Goal: Task Accomplishment & Management: Manage account settings

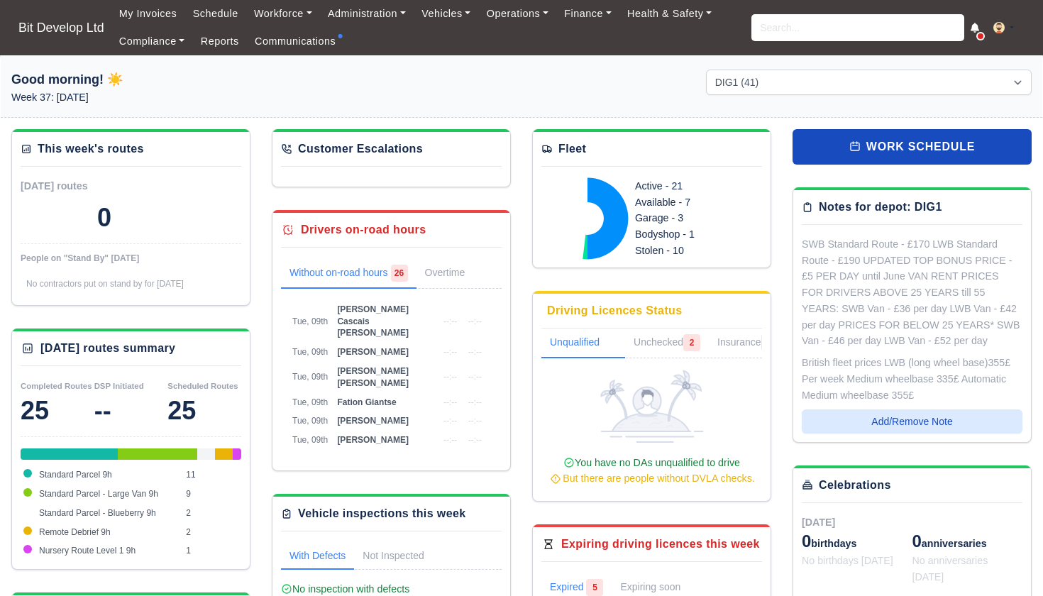
select select "2"
click at [819, 28] on input "search" at bounding box center [857, 27] width 213 height 27
type input "CHIN"
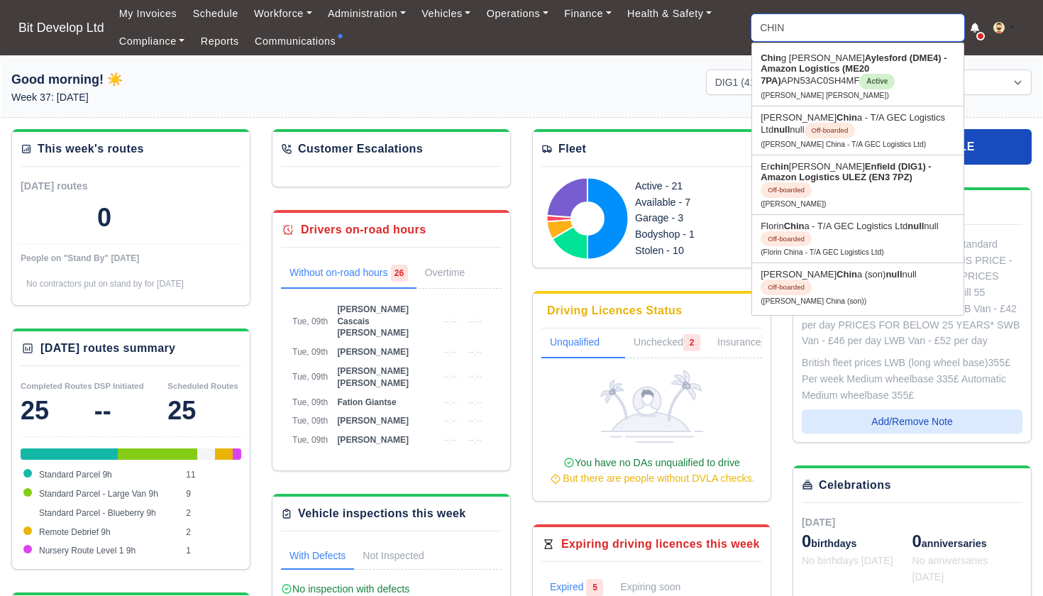
type input "CHINg Yan Lui"
click at [815, 69] on strong "Aylesford (DME4) - Amazon Logistics (ME20 7PA)" at bounding box center [854, 69] width 186 height 33
type input "Ching Yan Lui"
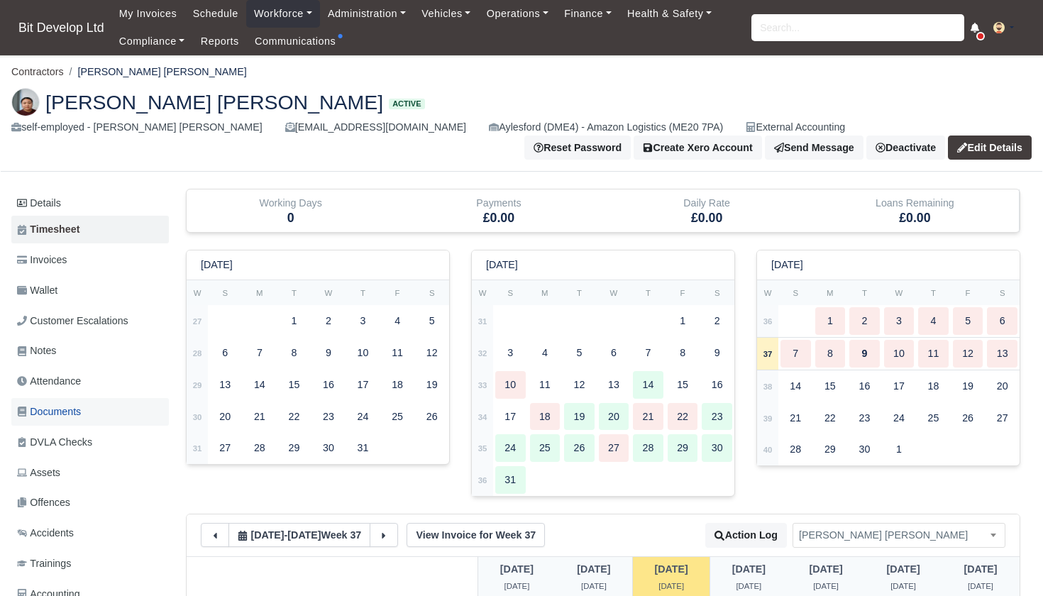
click at [55, 404] on span "Documents" at bounding box center [49, 412] width 64 height 16
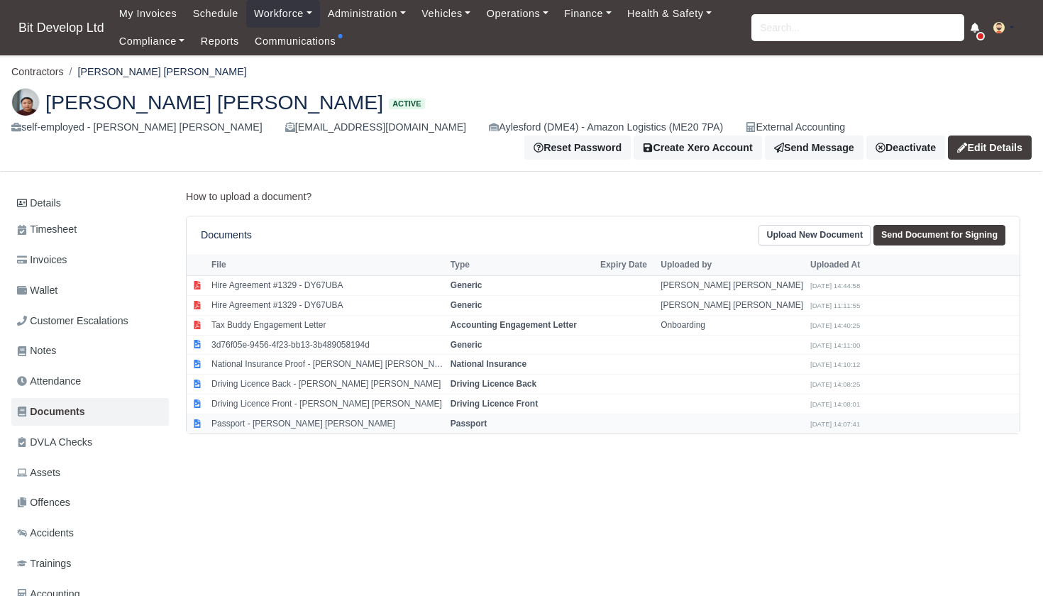
click at [261, 414] on td "Passport - Ching Yan Lui" at bounding box center [327, 423] width 239 height 19
select select "passport"
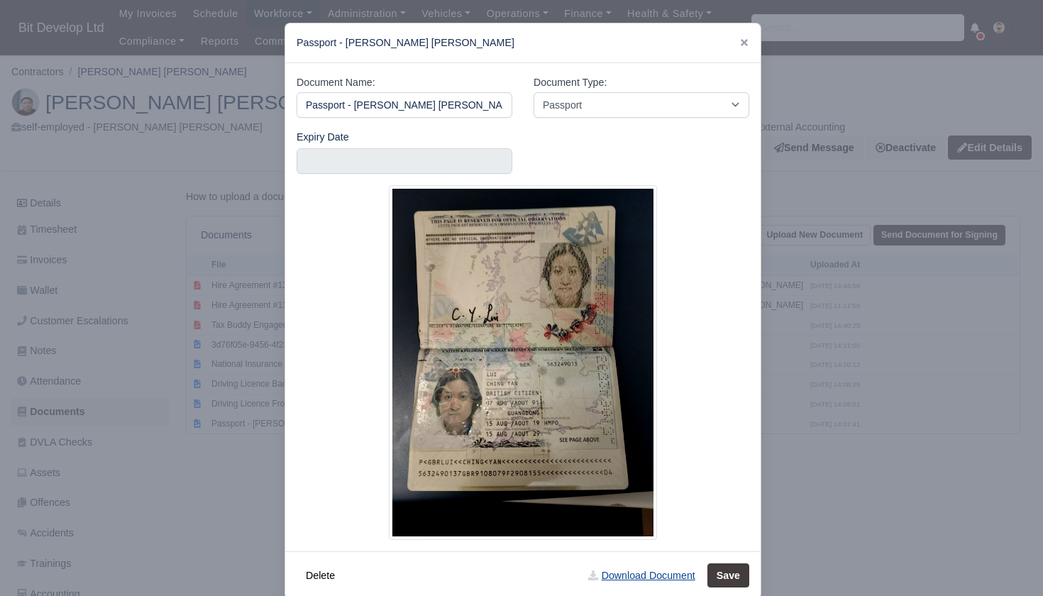
click at [638, 572] on link "Download Document" at bounding box center [641, 575] width 125 height 24
click at [210, 438] on div at bounding box center [521, 298] width 1043 height 596
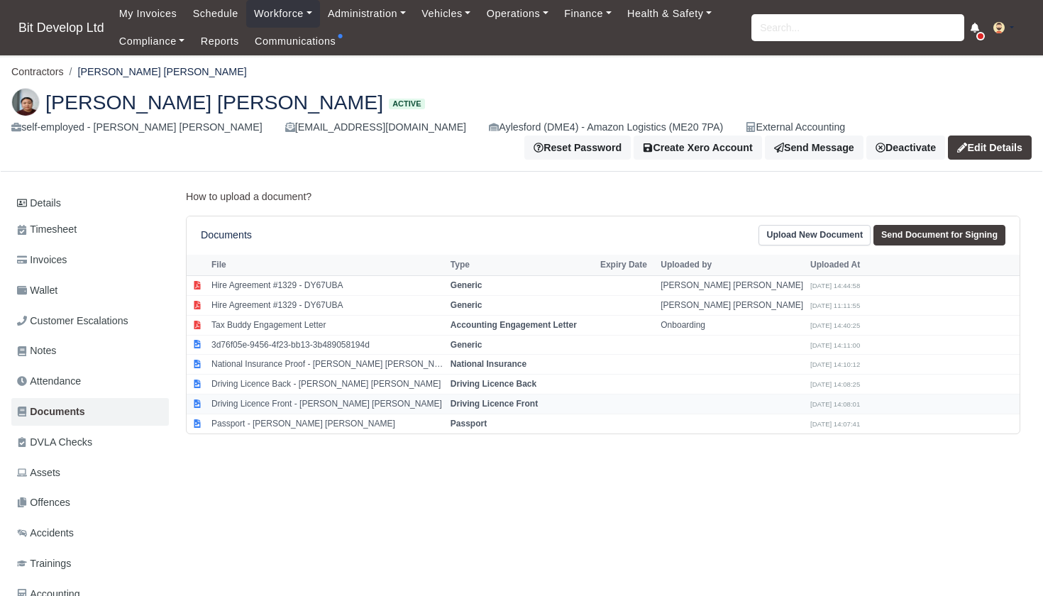
click at [233, 394] on td "Driving Licence Front - Ching Yan Lui" at bounding box center [327, 404] width 239 height 20
select select "driving-licence-front"
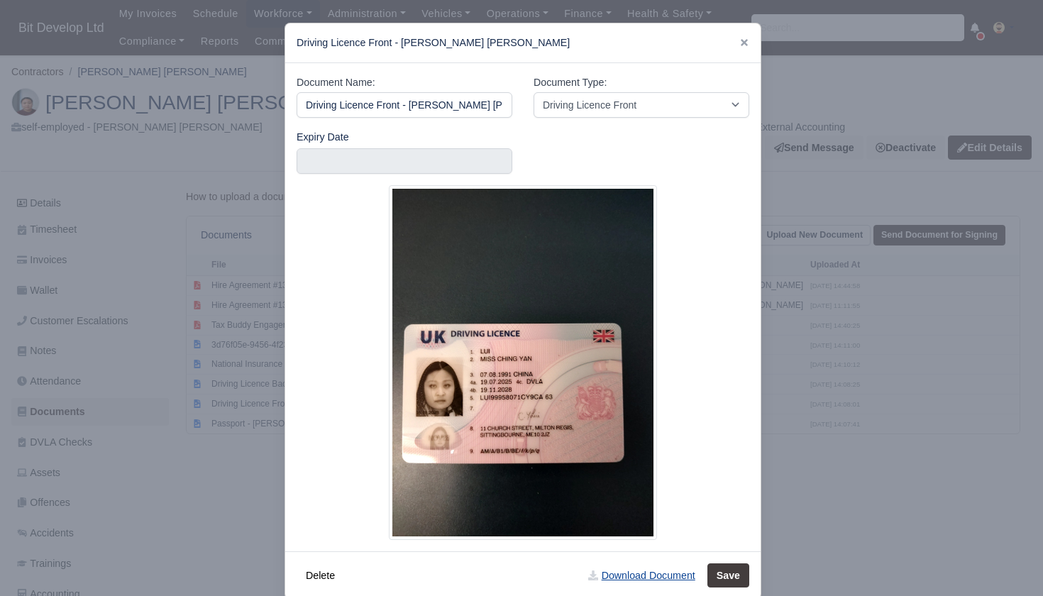
click at [627, 574] on link "Download Document" at bounding box center [641, 575] width 125 height 24
click at [206, 458] on div at bounding box center [521, 298] width 1043 height 596
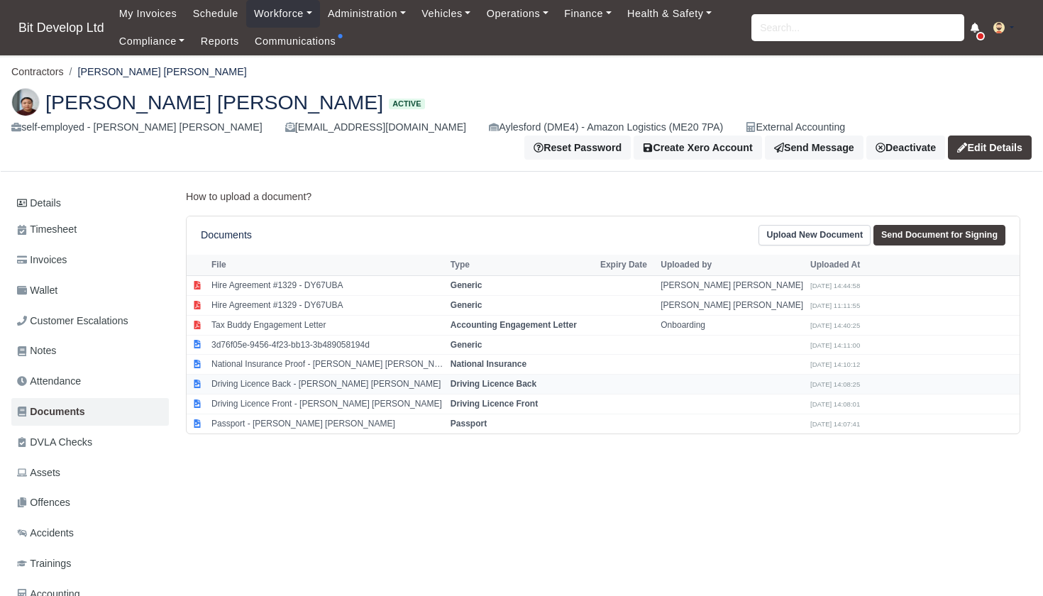
click at [306, 375] on td "Driving Licence Back - Ching Yan Lui" at bounding box center [327, 385] width 239 height 20
select select "driving-licence-back"
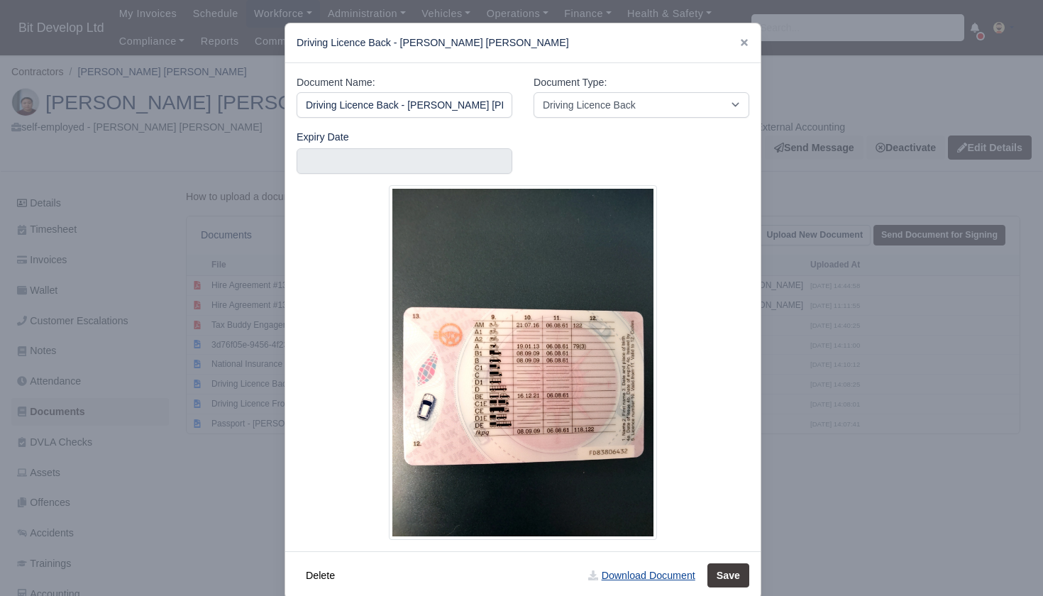
click at [614, 575] on link "Download Document" at bounding box center [641, 575] width 125 height 24
click at [209, 468] on div at bounding box center [521, 298] width 1043 height 596
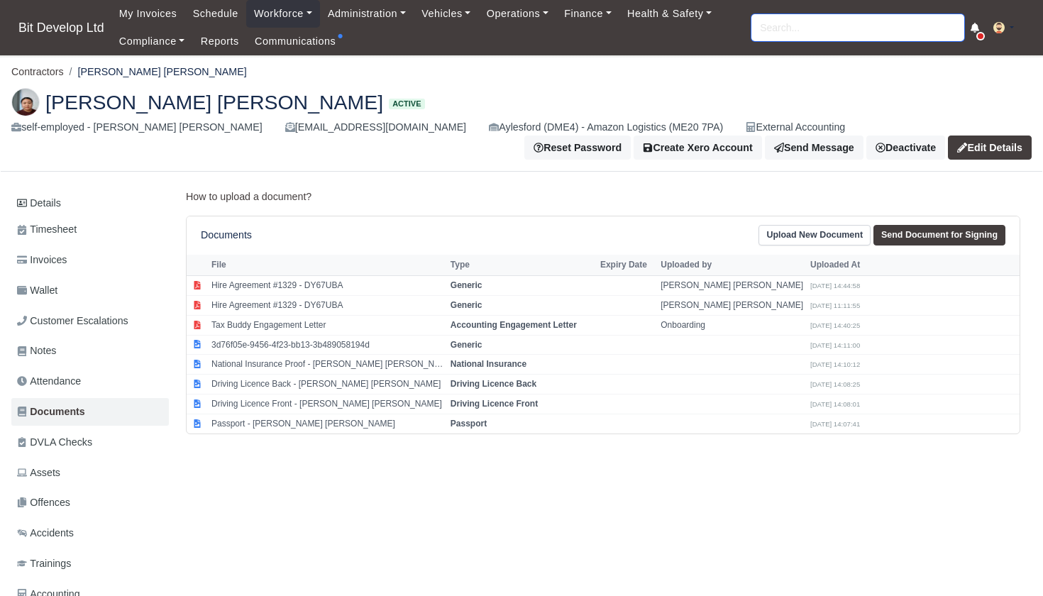
click at [769, 24] on input "search" at bounding box center [857, 27] width 213 height 27
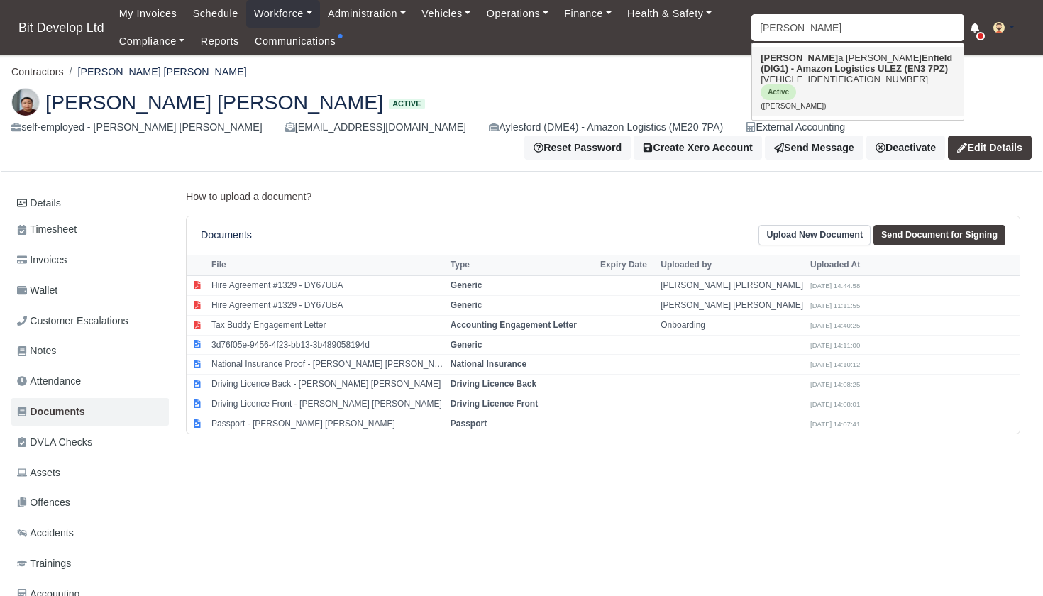
click at [778, 74] on strong "Enfield (DIG1) - Amazon Logistics ULEZ (EN3 7PZ)" at bounding box center [857, 63] width 192 height 21
type input "[PERSON_NAME]"
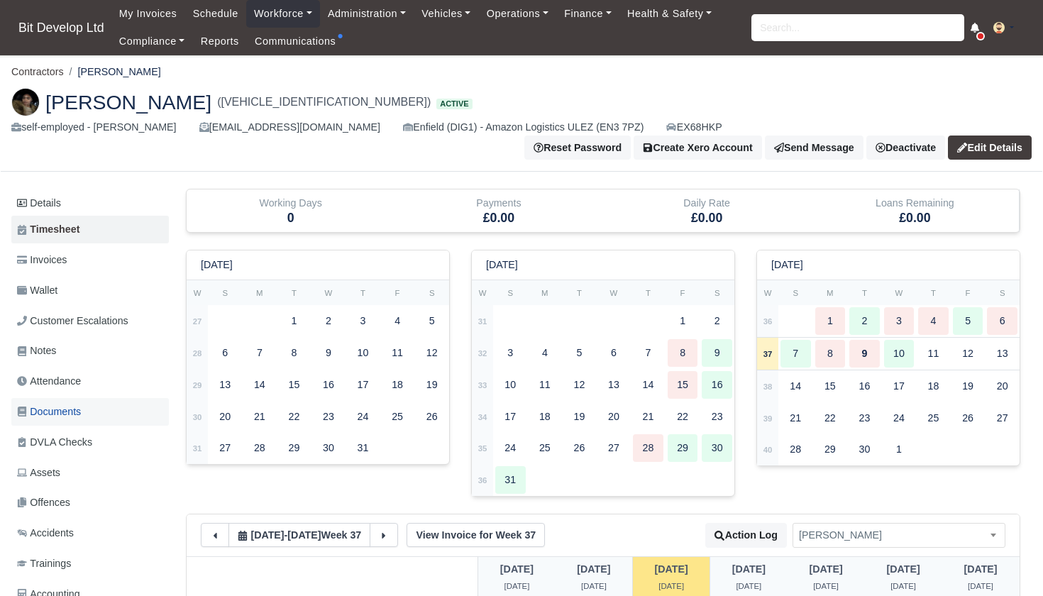
click at [59, 404] on span "Documents" at bounding box center [49, 412] width 64 height 16
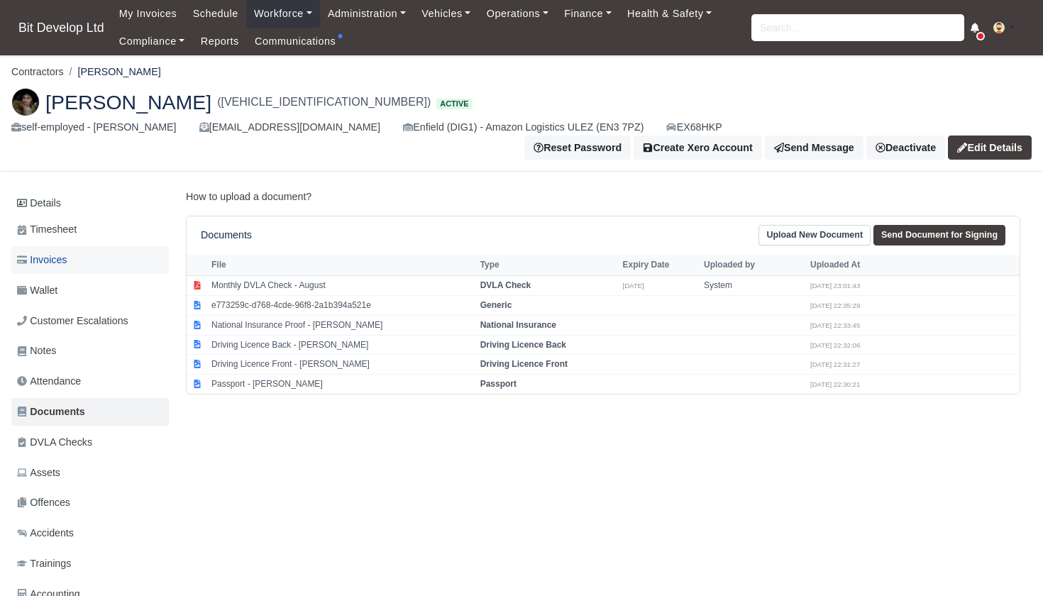
click at [60, 252] on span "Invoices" at bounding box center [42, 260] width 50 height 16
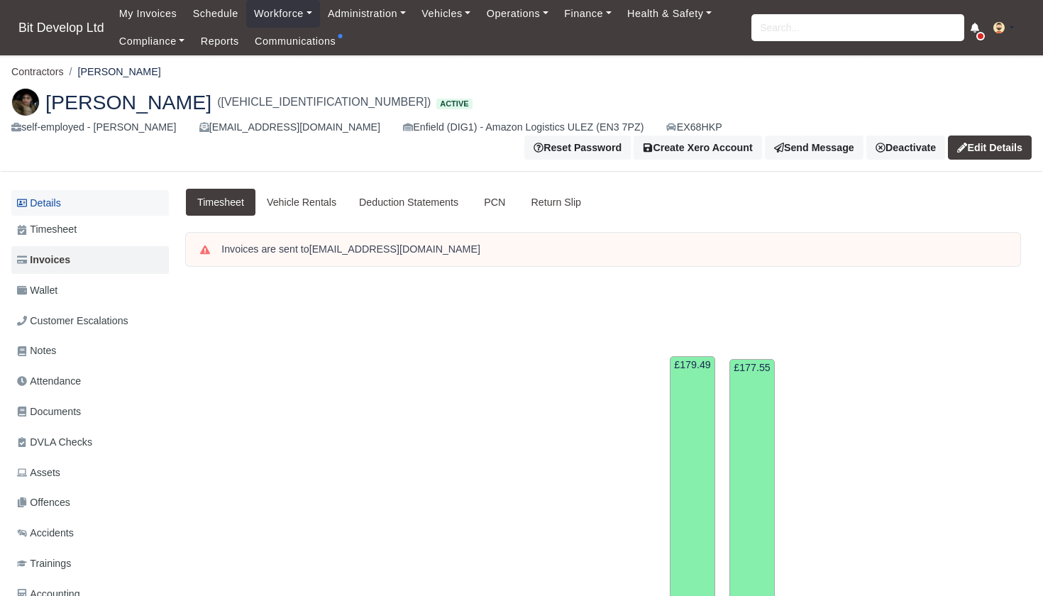
click at [57, 190] on link "Details" at bounding box center [90, 203] width 158 height 26
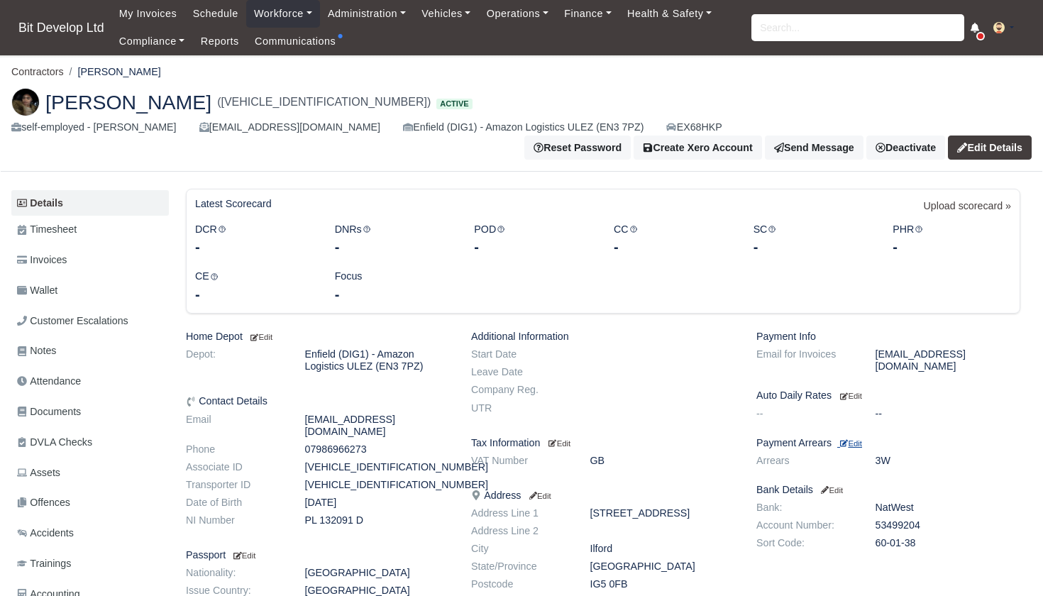
click at [862, 439] on small "Edit" at bounding box center [851, 443] width 22 height 9
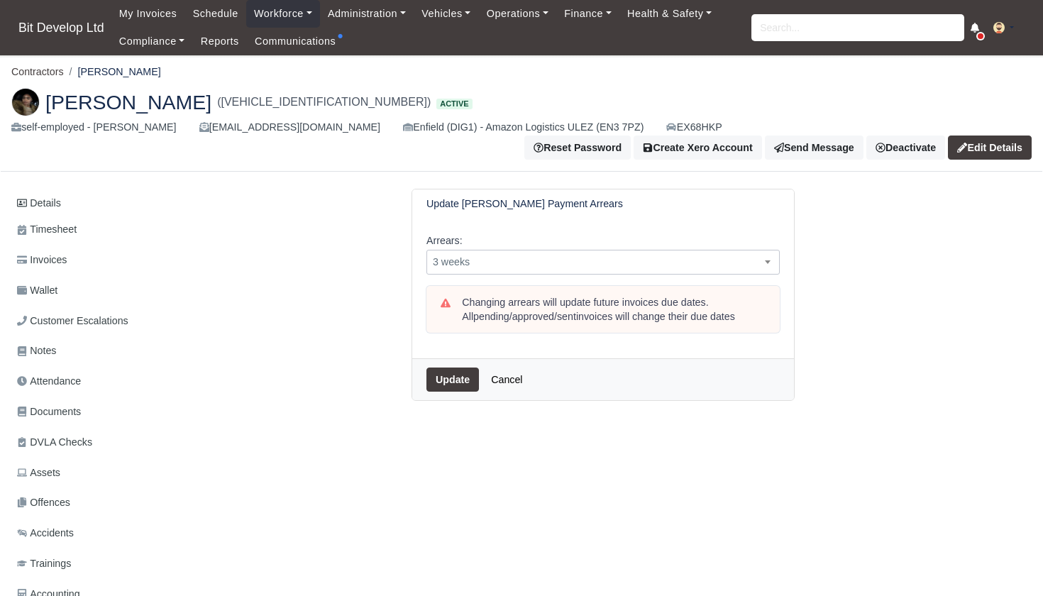
click at [480, 253] on span "3 weeks" at bounding box center [603, 262] width 352 height 18
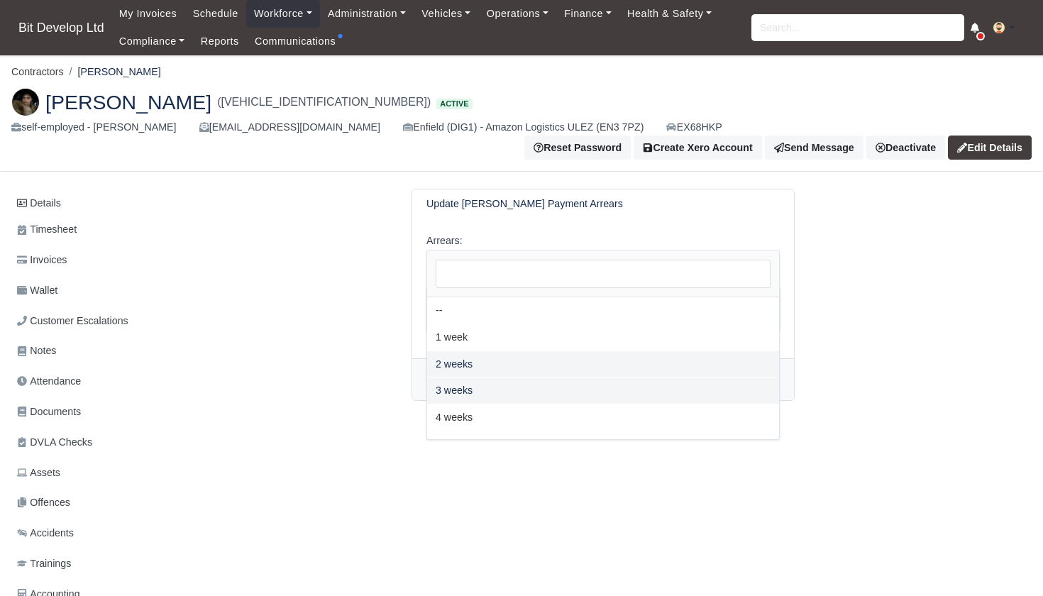
select select "2W"
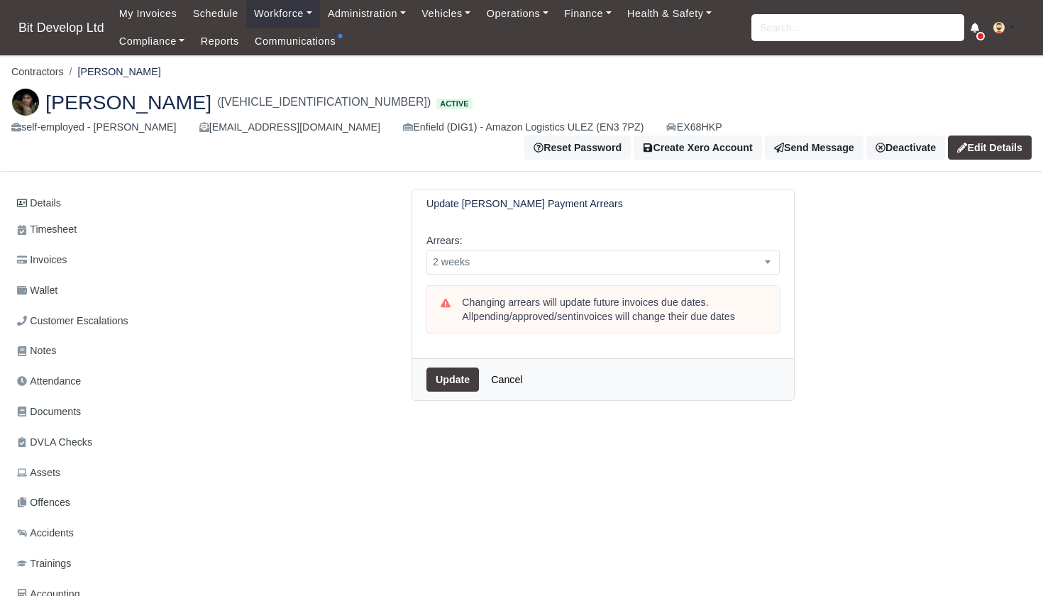
click at [451, 368] on button "Update" at bounding box center [452, 380] width 53 height 24
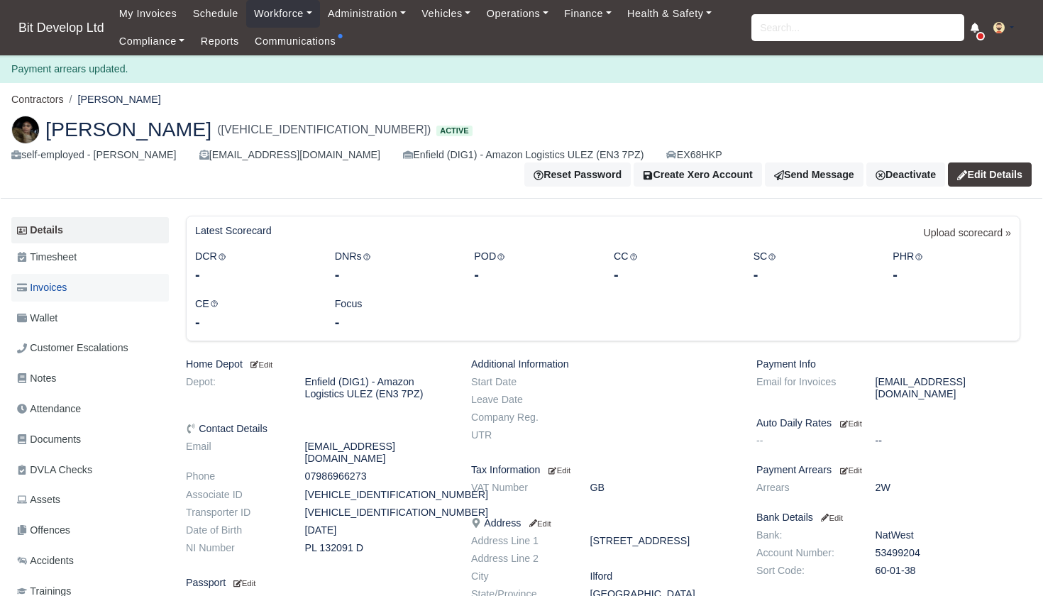
click at [62, 280] on span "Invoices" at bounding box center [42, 288] width 50 height 16
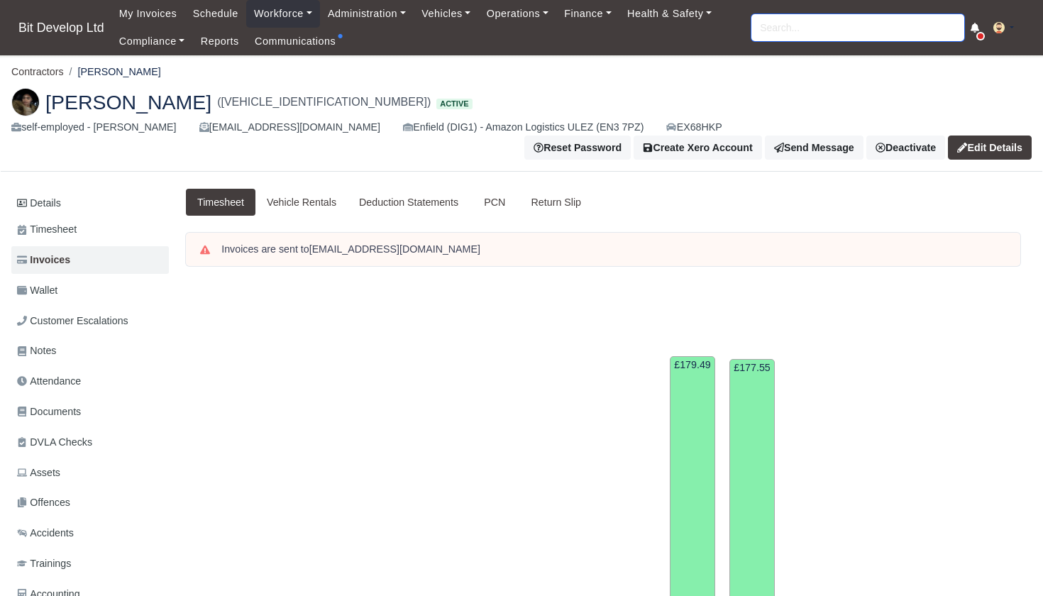
click at [766, 28] on input "search" at bounding box center [857, 27] width 213 height 27
